Goal: Check status: Check status

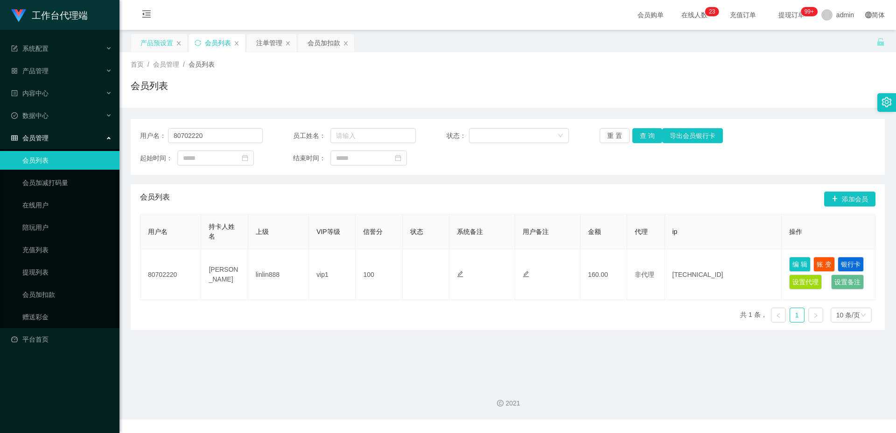
drag, startPoint x: 0, startPoint y: 0, endPoint x: 160, endPoint y: 39, distance: 164.7
click at [160, 39] on div "产品预设置" at bounding box center [156, 43] width 33 height 18
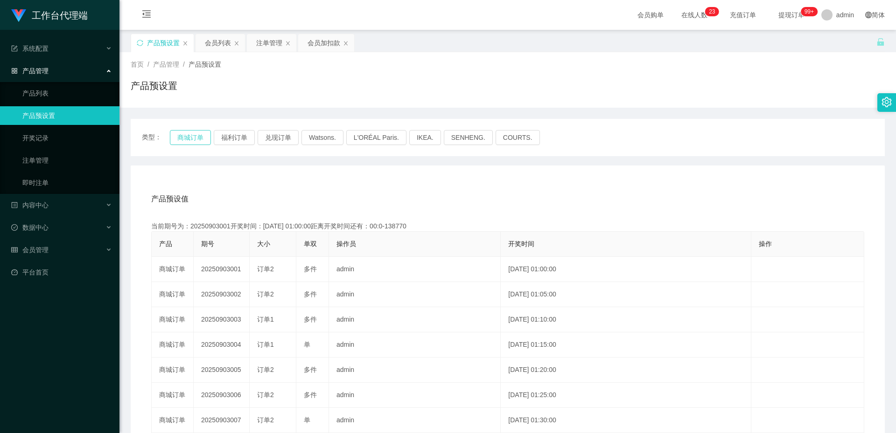
click at [187, 135] on button "商城订单" at bounding box center [190, 137] width 41 height 15
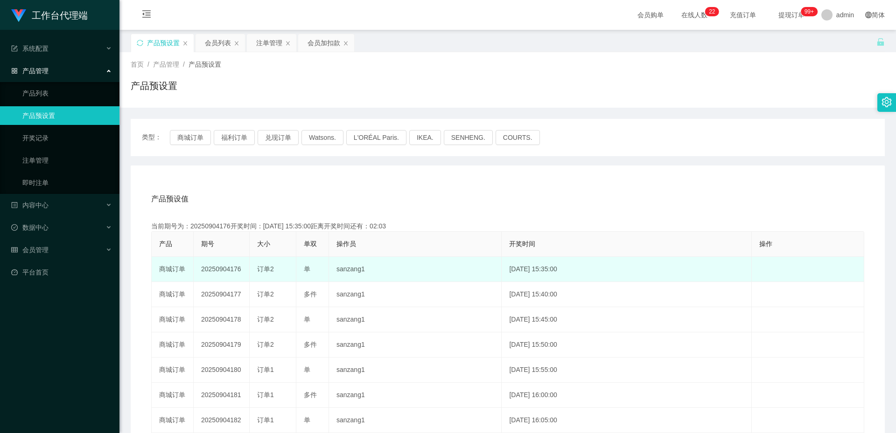
click at [216, 266] on td "20250904176" at bounding box center [222, 269] width 56 height 25
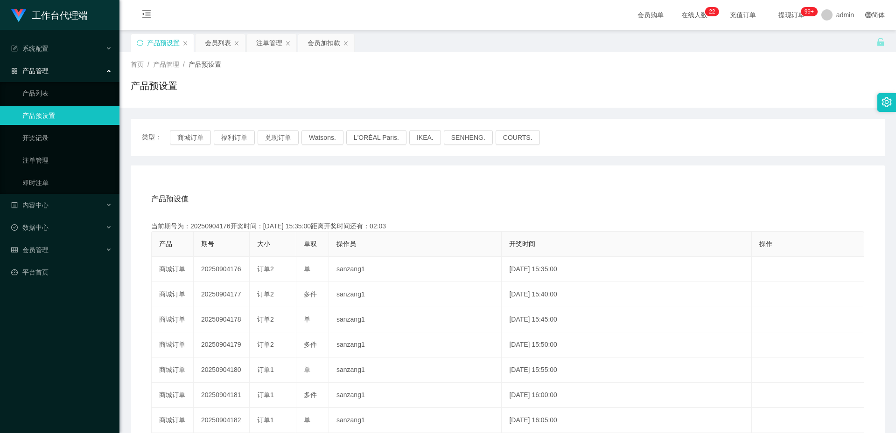
copy td "20250904176"
click at [261, 45] on div "注单管理" at bounding box center [269, 43] width 26 height 18
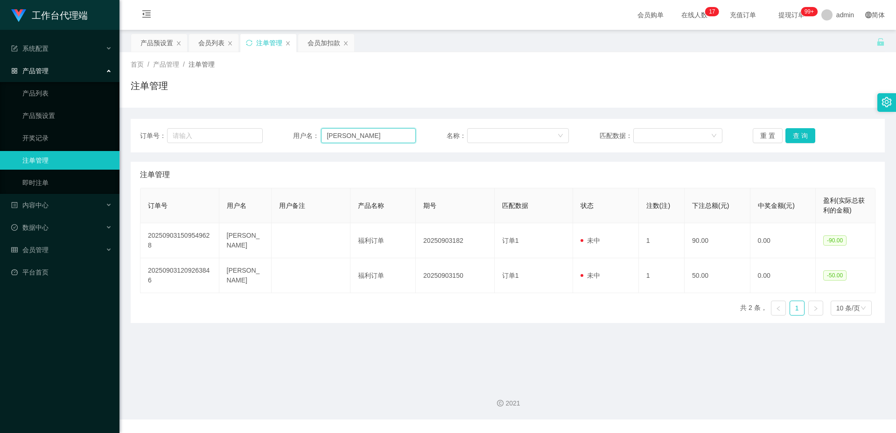
click at [340, 133] on input "[PERSON_NAME]" at bounding box center [368, 135] width 95 height 15
paste input "sq380"
type input "sq380"
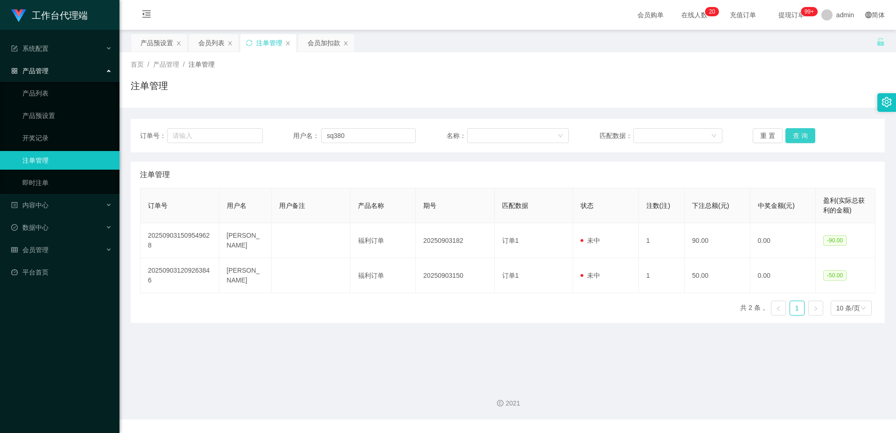
click at [798, 138] on button "查 询" at bounding box center [800, 135] width 30 height 15
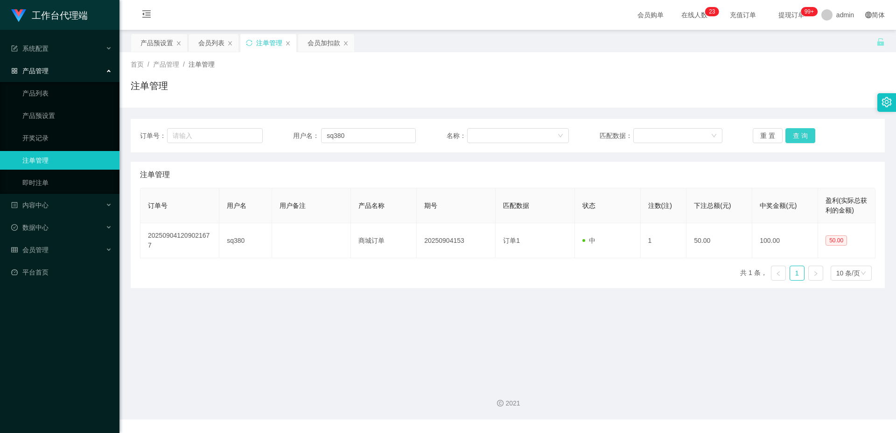
click at [796, 128] on button "查 询" at bounding box center [800, 135] width 30 height 15
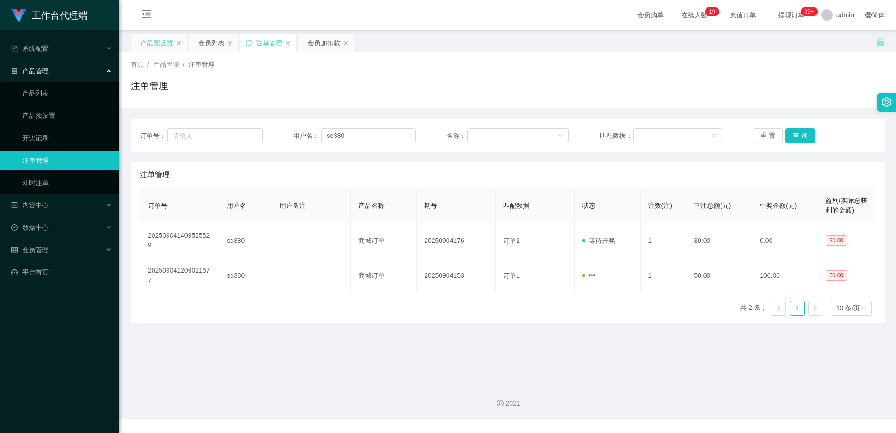
click at [161, 43] on div "产品预设置" at bounding box center [156, 43] width 33 height 18
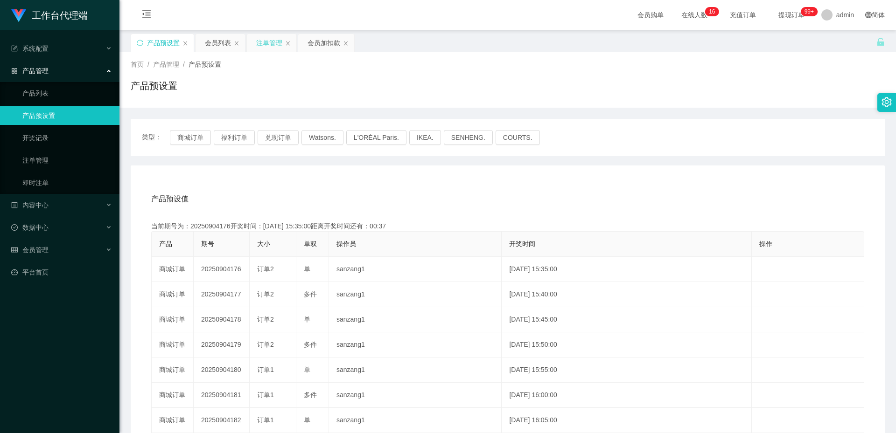
click at [268, 44] on div "注单管理" at bounding box center [269, 43] width 26 height 18
